Goal: Transaction & Acquisition: Book appointment/travel/reservation

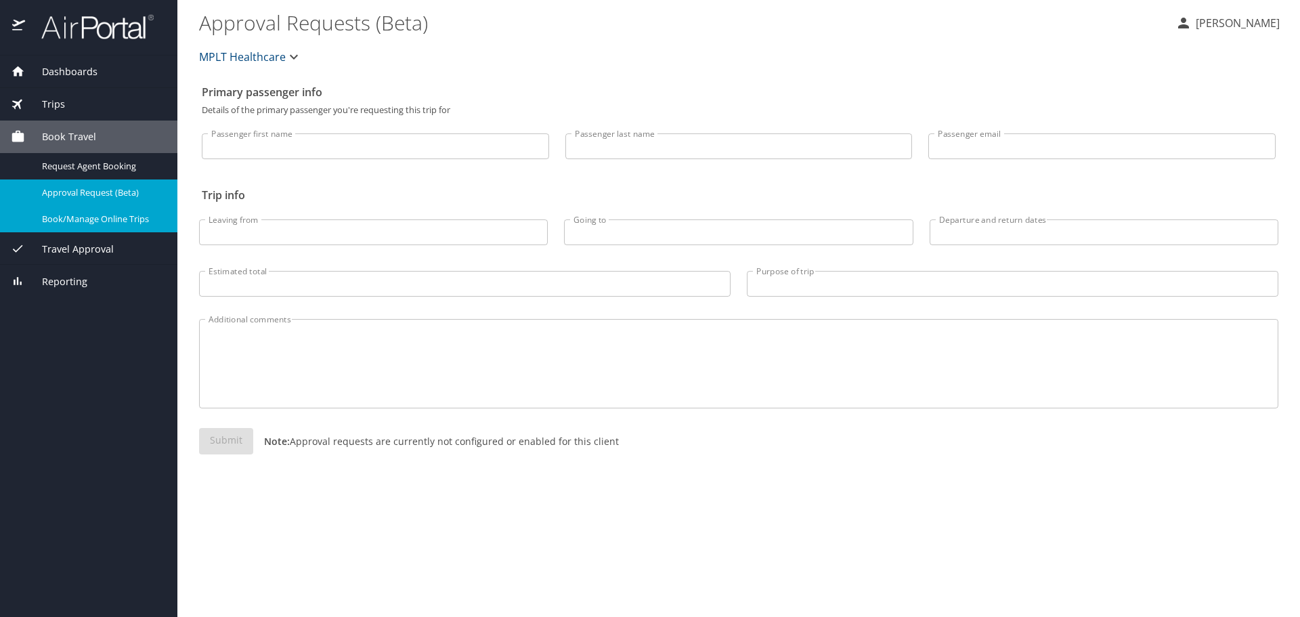
click at [149, 217] on span "Book/Manage Online Trips" at bounding box center [101, 219] width 119 height 13
click at [108, 213] on span "Book/Manage Online Trips" at bounding box center [101, 219] width 119 height 13
